Goal: Task Accomplishment & Management: Manage account settings

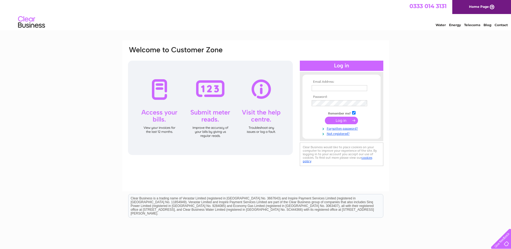
type input "sales@goodsonsltd.com"
click at [341, 120] on input "submit" at bounding box center [341, 121] width 33 height 8
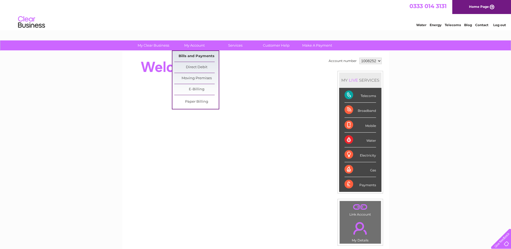
click at [193, 56] on link "Bills and Payments" at bounding box center [196, 56] width 44 height 11
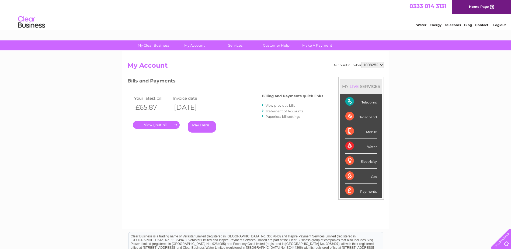
click at [162, 125] on link "." at bounding box center [156, 125] width 47 height 8
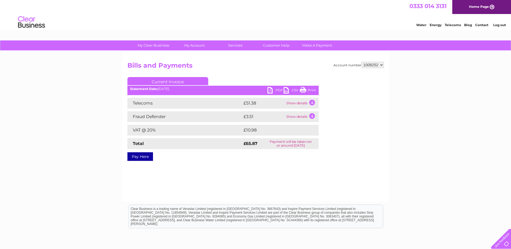
click at [276, 89] on link "PDF" at bounding box center [276, 91] width 16 height 8
